Goal: Information Seeking & Learning: Learn about a topic

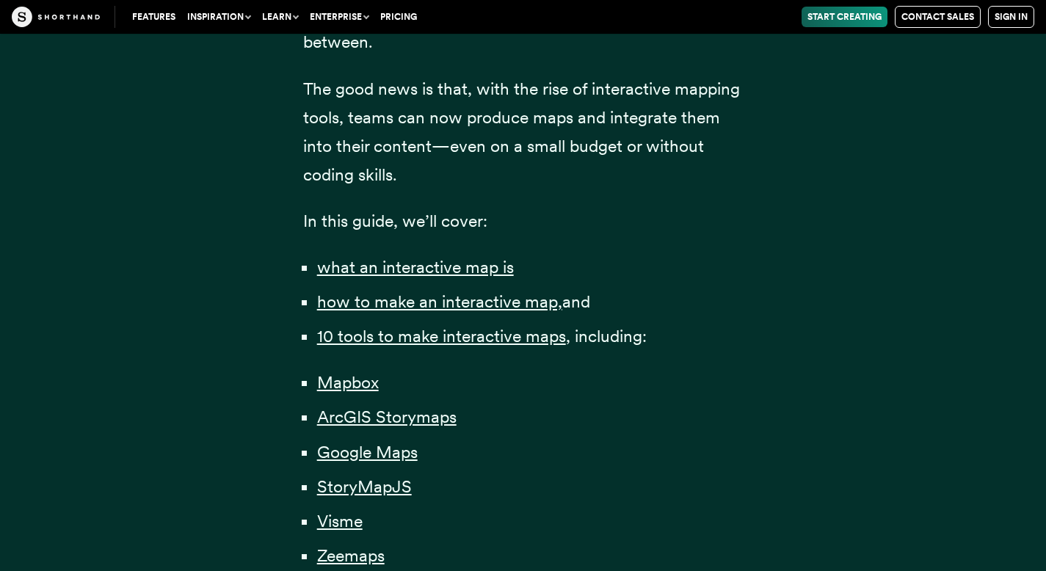
scroll to position [852, 0]
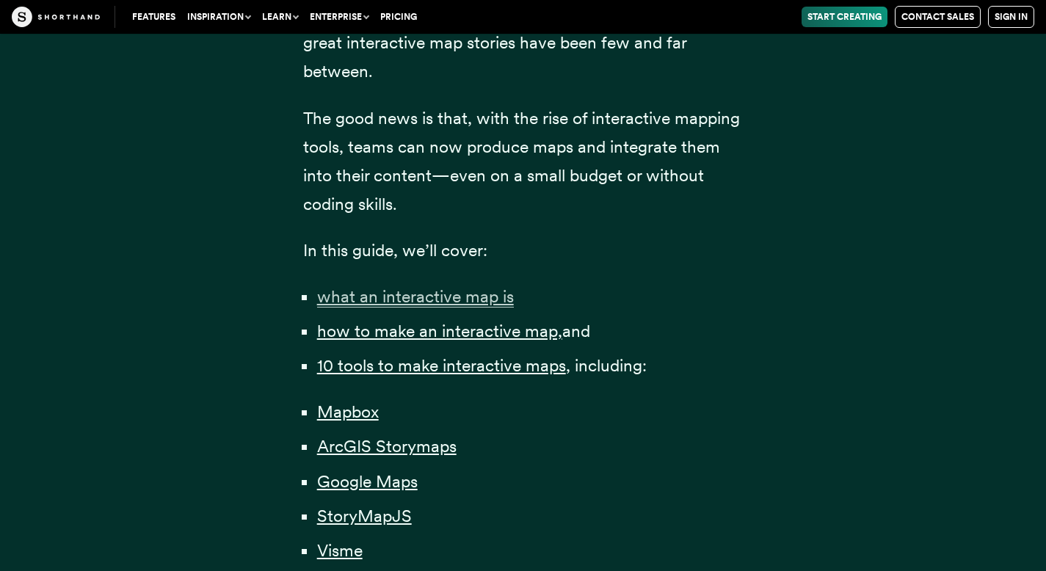
click at [451, 299] on span "what an interactive map is" at bounding box center [415, 296] width 197 height 21
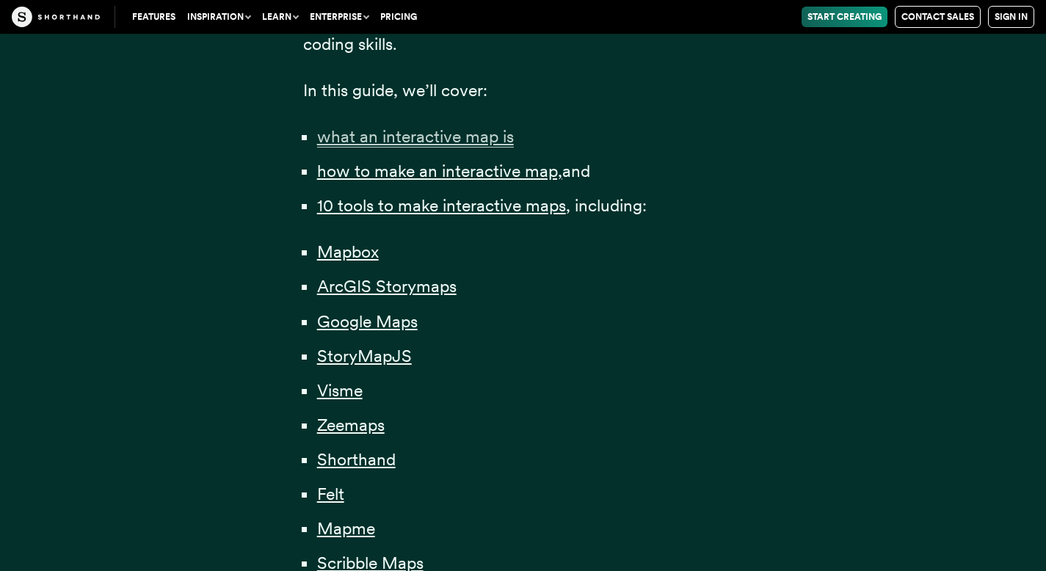
scroll to position [1058, 0]
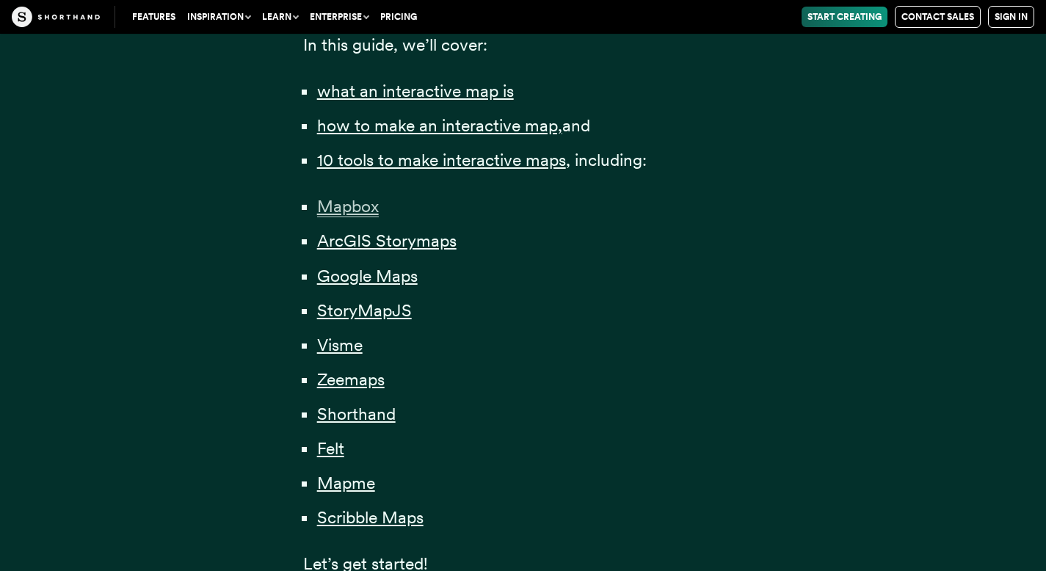
click at [358, 202] on span "Mapbox" at bounding box center [348, 206] width 62 height 21
click at [351, 273] on span "Google Maps" at bounding box center [367, 276] width 101 height 21
click at [343, 344] on span "Visme" at bounding box center [340, 345] width 46 height 21
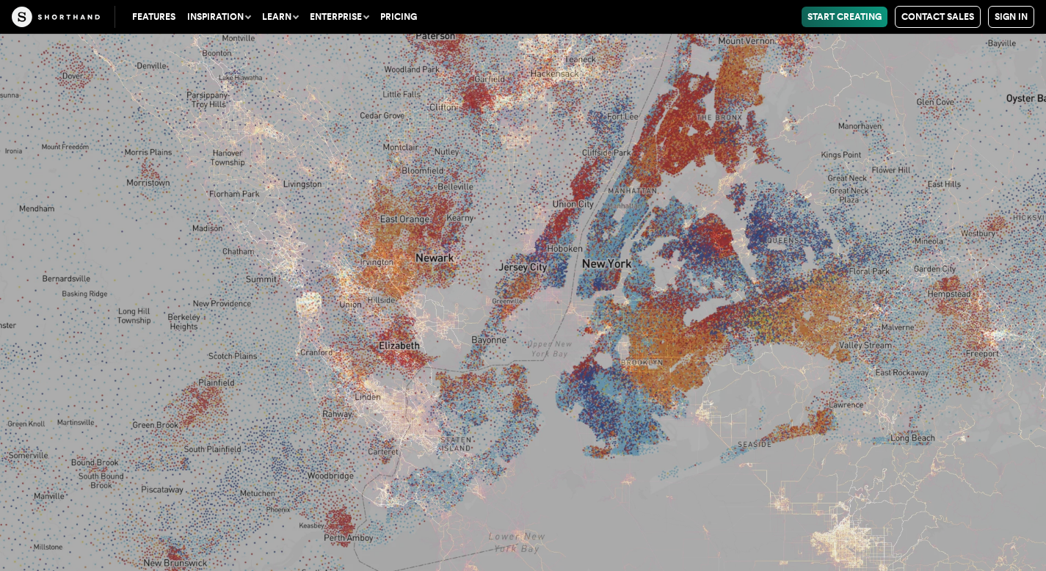
scroll to position [7578, 0]
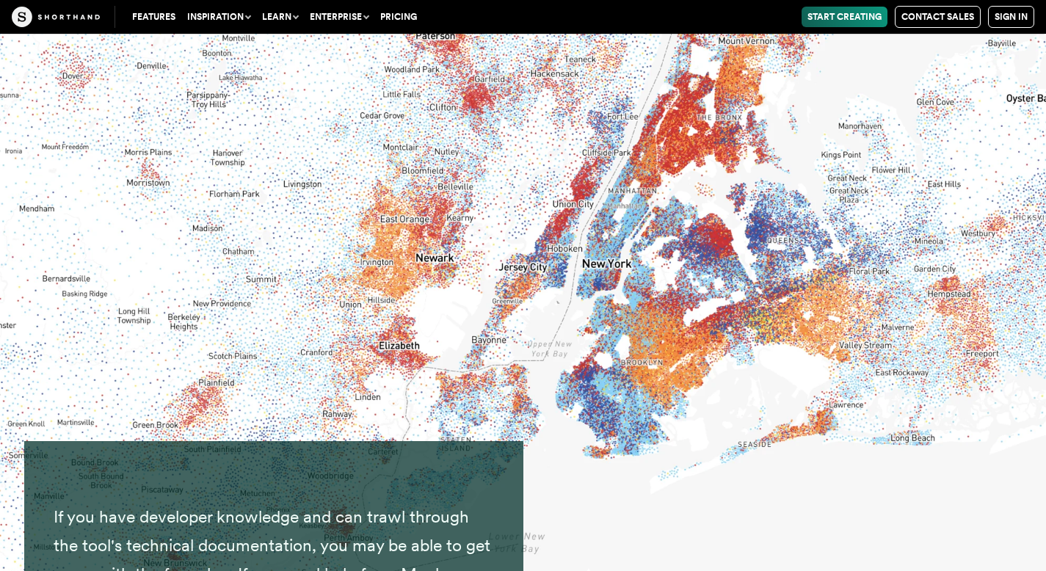
click at [485, 194] on img at bounding box center [523, 285] width 1046 height 571
click at [683, 407] on img at bounding box center [523, 285] width 1046 height 571
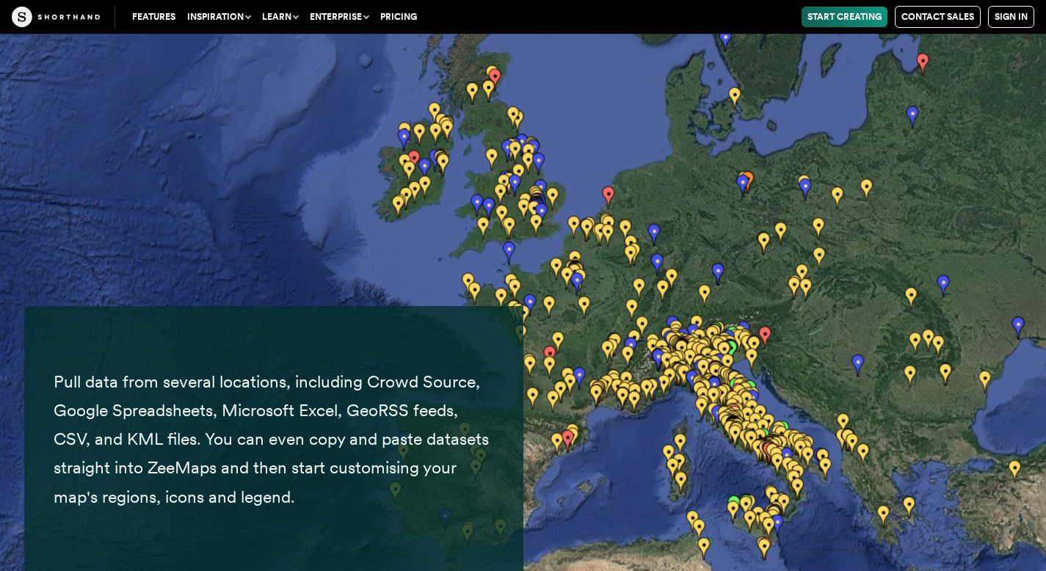
scroll to position [22503, 0]
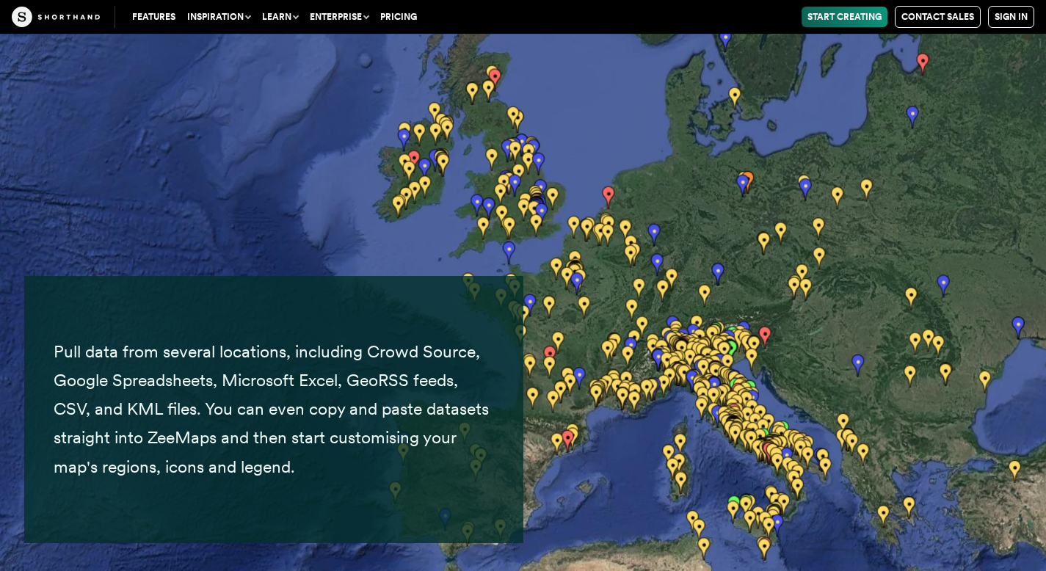
click at [579, 280] on img at bounding box center [523, 285] width 1046 height 571
